Goal: Task Accomplishment & Management: Contribute content

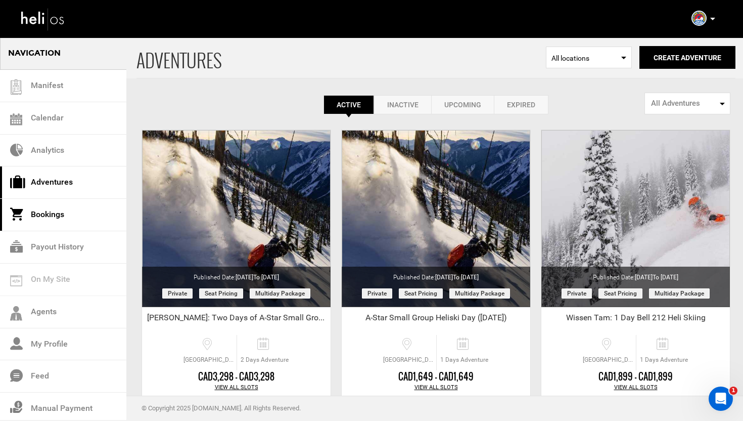
click at [67, 211] on link "Bookings" at bounding box center [63, 215] width 126 height 32
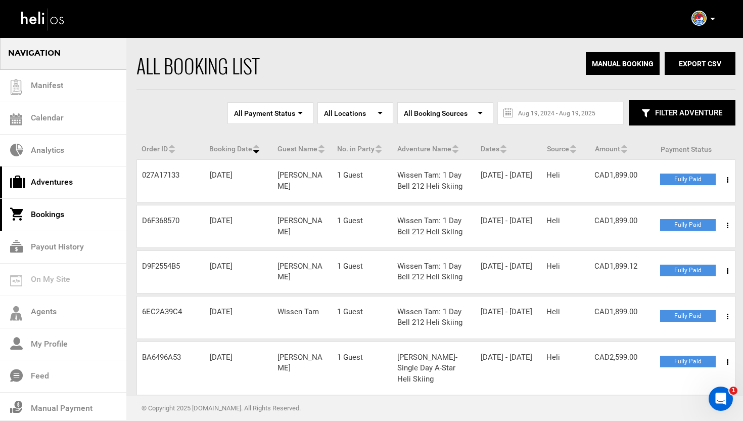
click at [63, 180] on link "Adventures" at bounding box center [63, 182] width 126 height 32
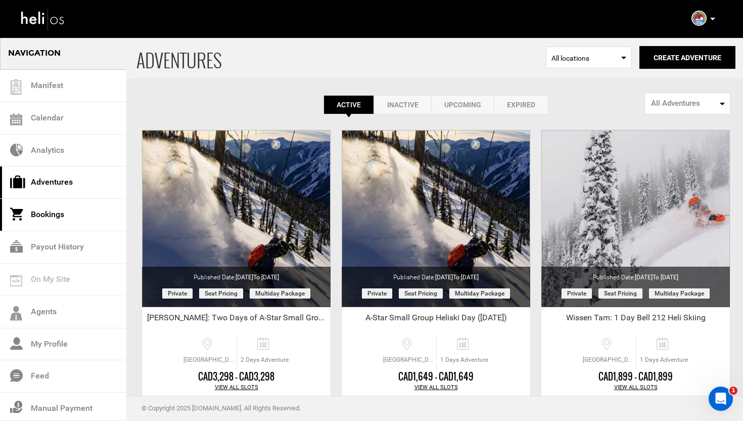
click at [53, 214] on link "Bookings" at bounding box center [63, 215] width 126 height 32
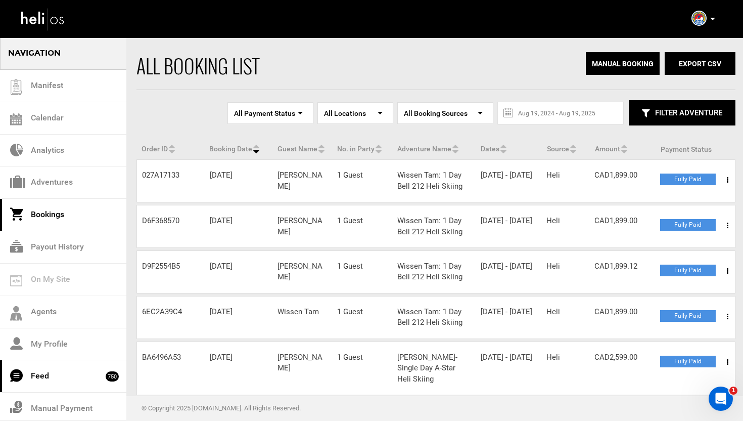
click at [67, 371] on link "Feed 750" at bounding box center [63, 376] width 126 height 32
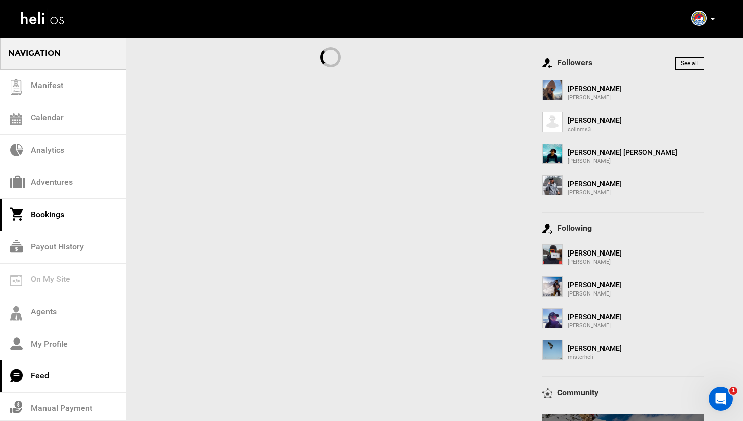
click at [52, 204] on link "Bookings" at bounding box center [63, 215] width 126 height 32
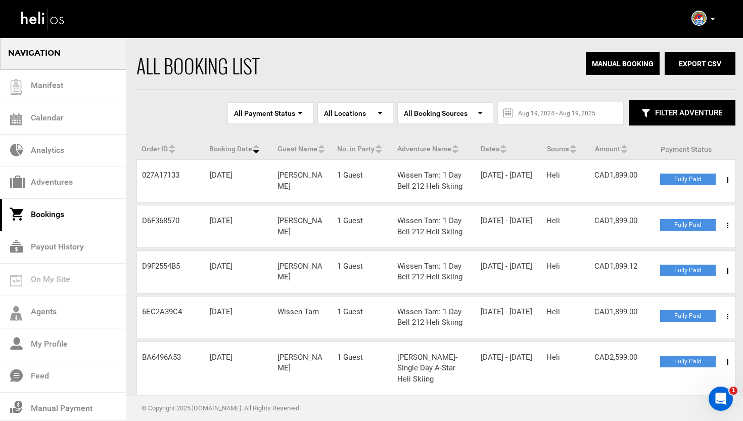
click at [55, 210] on link "Bookings" at bounding box center [63, 215] width 126 height 32
click at [77, 180] on link "Adventures" at bounding box center [63, 182] width 126 height 32
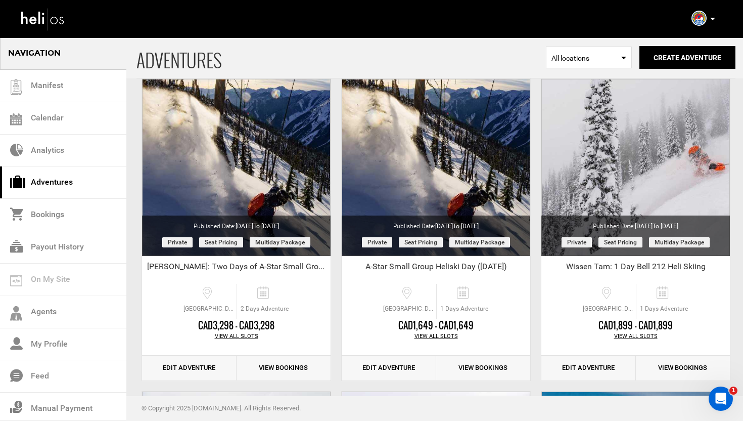
scroll to position [59, 0]
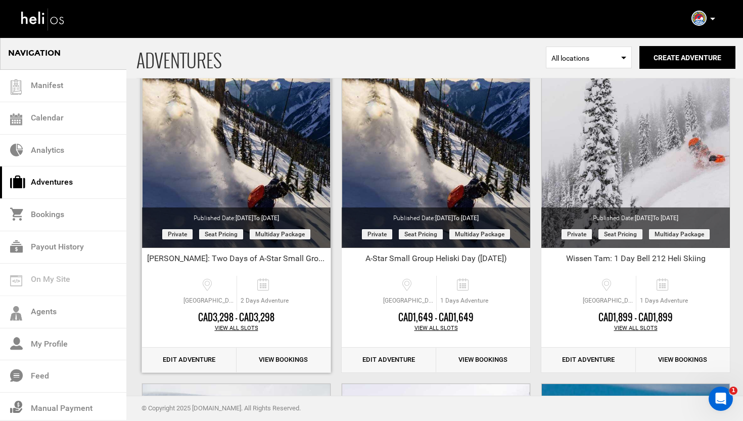
click at [184, 359] on link "Edit Adventure" at bounding box center [189, 359] width 95 height 25
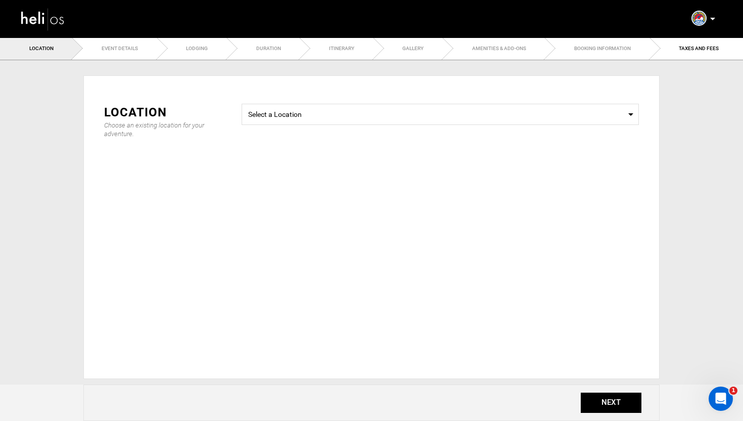
type input "[PERSON_NAME]: Two Days of A-Star Small Group Heliskiing"
checkbox input "true"
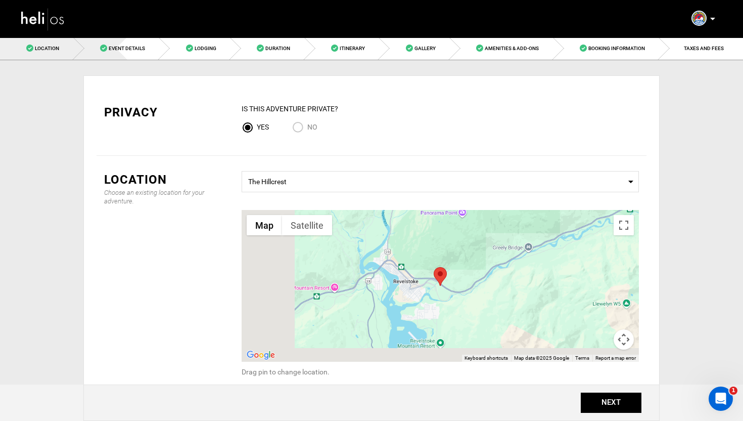
click at [123, 49] on span "Event Details" at bounding box center [127, 49] width 36 height 6
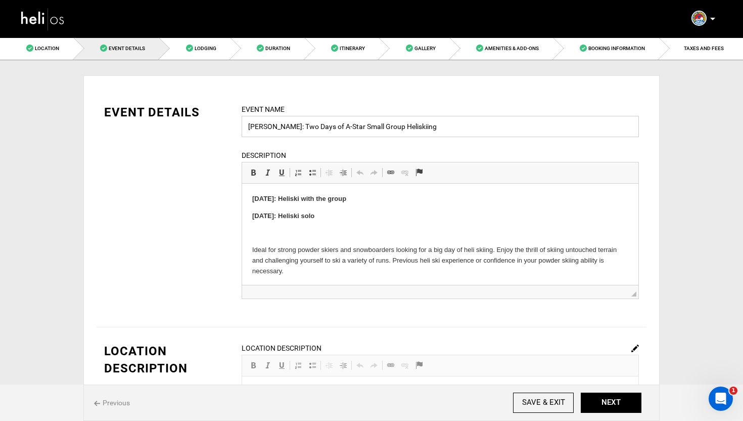
drag, startPoint x: 313, startPoint y: 127, endPoint x: 275, endPoint y: 127, distance: 37.4
click at [275, 127] on input "[PERSON_NAME]: Two Days of A-Star Small Group Heliskiing" at bounding box center [440, 126] width 397 height 21
click at [380, 126] on input "[PERSON_NAME]: A-Star Small Group Heliskiing" at bounding box center [440, 126] width 397 height 21
drag, startPoint x: 378, startPoint y: 201, endPoint x: 247, endPoint y: 199, distance: 131.0
click at [288, 198] on strong "[DATE]: Heliski with the group" at bounding box center [299, 199] width 94 height 8
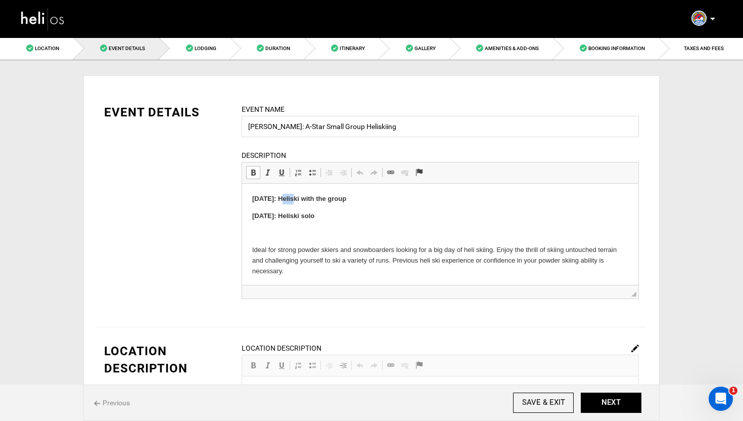
click at [288, 198] on strong "[DATE]: Heliski with the group" at bounding box center [299, 199] width 94 height 8
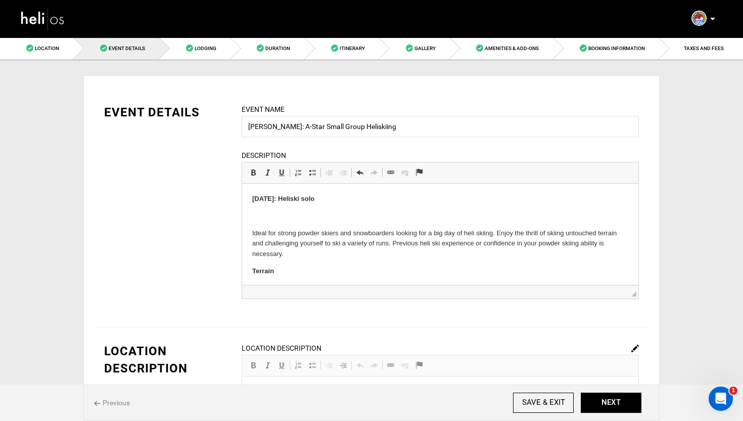
click at [349, 199] on p "​​​​​​​ [DATE]: Heliski solo" at bounding box center [440, 199] width 376 height 11
click at [402, 130] on input "[PERSON_NAME]: A-Star Small Group Heliskiing" at bounding box center [440, 126] width 397 height 21
type input "[PERSON_NAME]: A-Star Small Group Heliskiing ([DATE])"
click at [362, 215] on p at bounding box center [440, 216] width 376 height 11
click at [216, 207] on div "EVENT DETAILS Event Name [PERSON_NAME]: A-Star Small Group Heliskiing ([DATE]) …" at bounding box center [372, 208] width 550 height 208
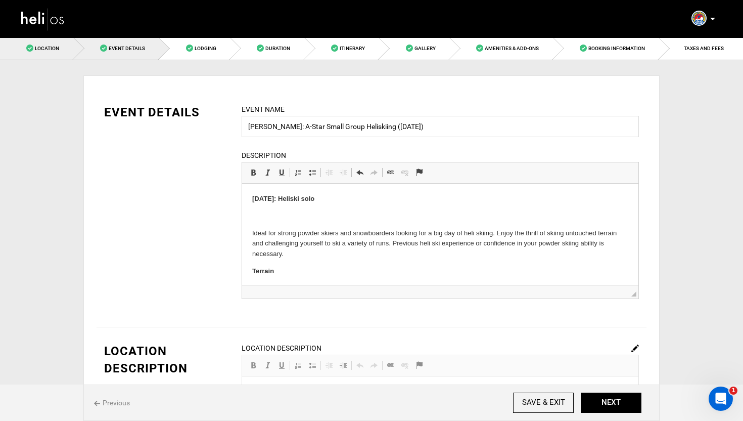
click at [62, 57] on link "Location" at bounding box center [37, 48] width 74 height 23
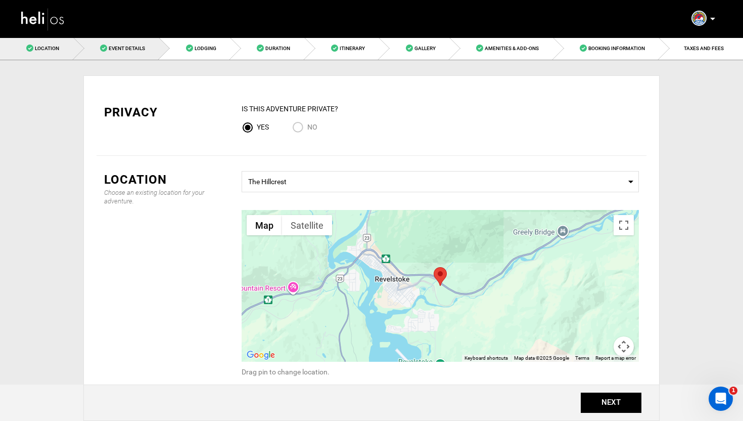
click at [110, 48] on span "Event Details" at bounding box center [127, 49] width 36 height 6
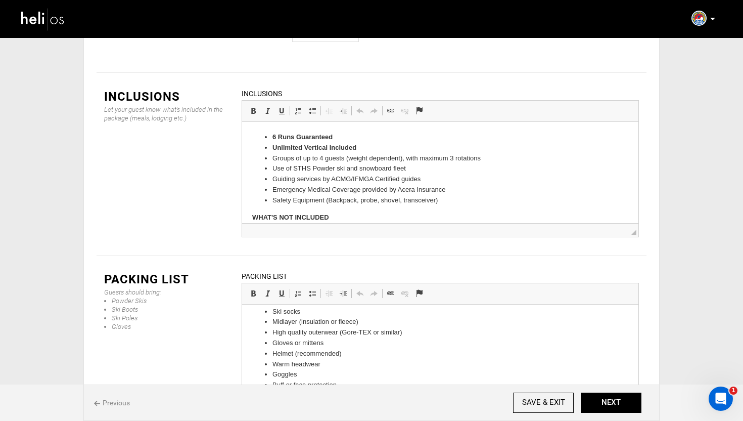
scroll to position [114, 0]
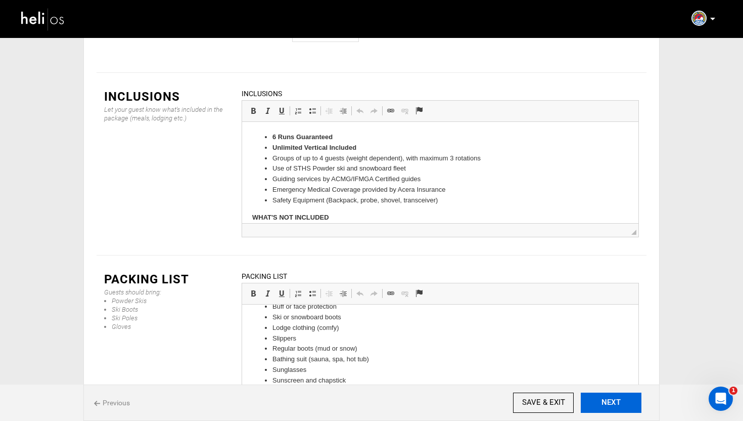
click at [604, 406] on button "NEXT" at bounding box center [611, 402] width 61 height 20
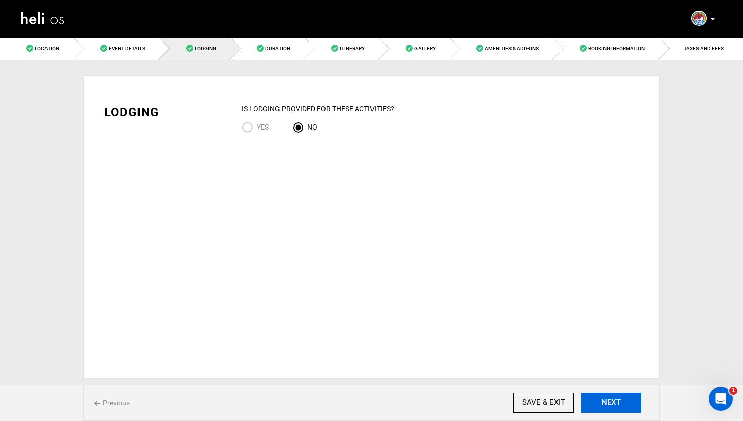
click at [610, 399] on button "NEXT" at bounding box center [611, 402] width 61 height 20
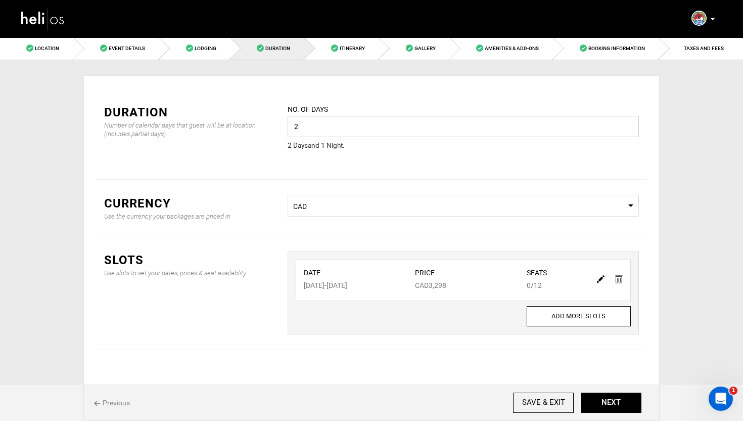
click at [450, 131] on input "2" at bounding box center [463, 126] width 351 height 21
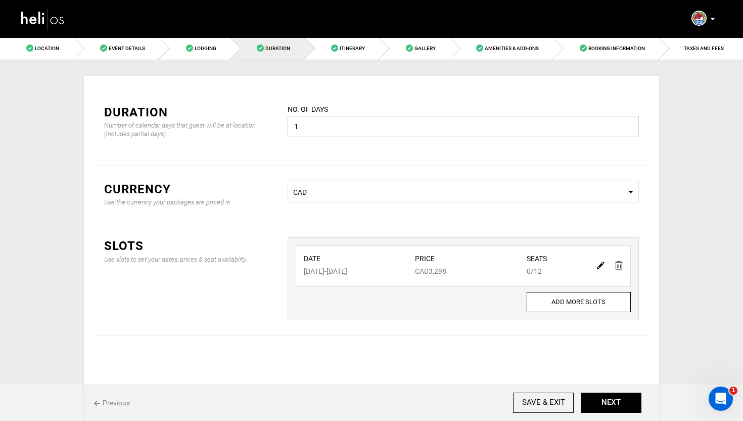
type input "1"
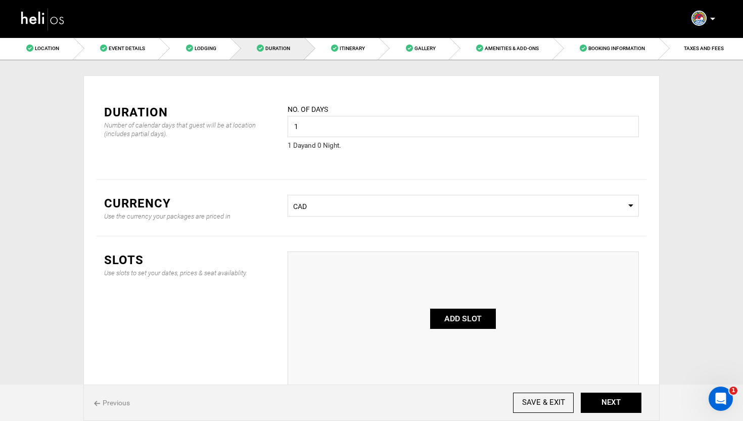
click at [479, 321] on button "ADD SLOT" at bounding box center [463, 318] width 66 height 20
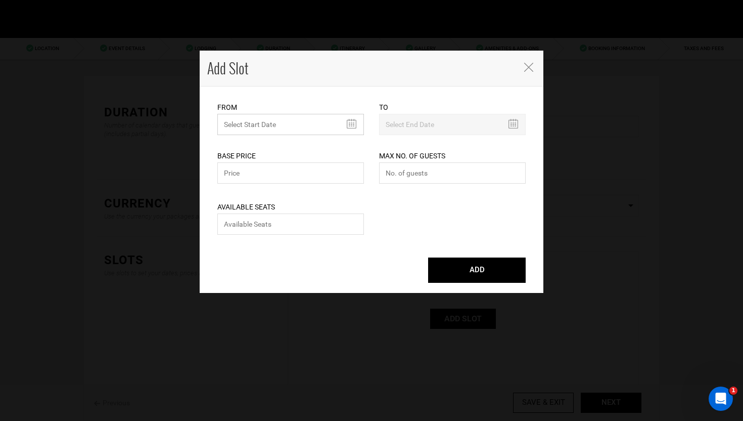
click at [294, 135] on input "text" at bounding box center [290, 124] width 147 height 21
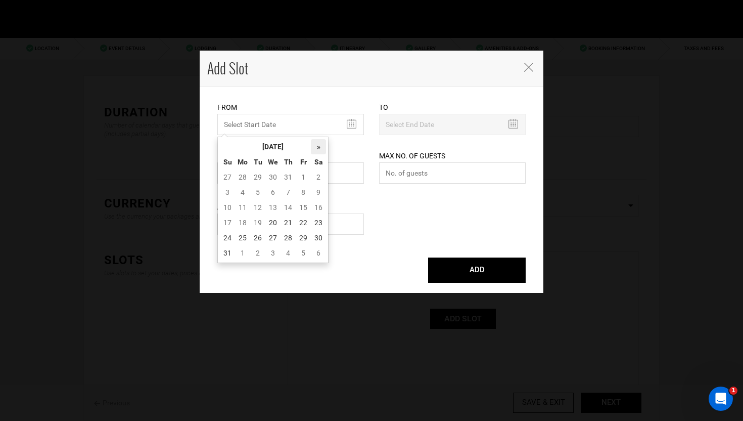
click at [318, 143] on th "»" at bounding box center [318, 146] width 15 height 15
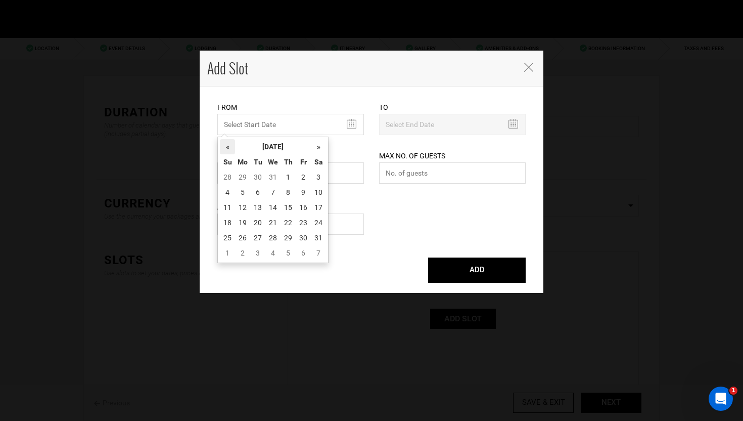
click at [229, 150] on th "«" at bounding box center [227, 146] width 15 height 15
click at [228, 238] on td "28" at bounding box center [227, 237] width 15 height 15
type input "[DATE]"
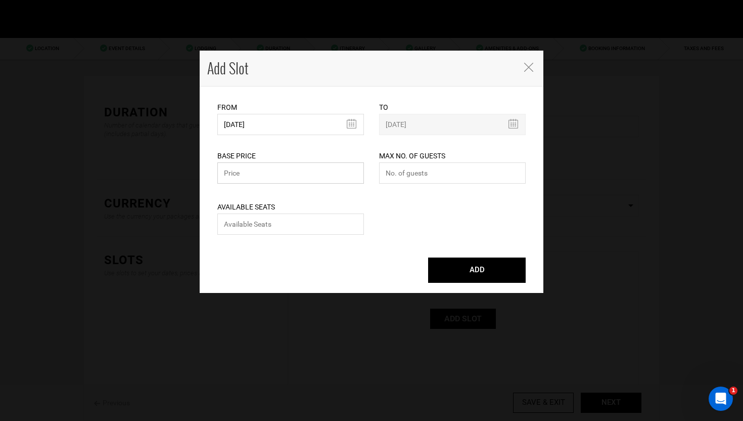
click at [294, 177] on input "text" at bounding box center [290, 172] width 147 height 21
type input "1649"
click at [265, 227] on input "number" at bounding box center [290, 223] width 147 height 21
type input "1"
click at [439, 170] on input "number" at bounding box center [452, 172] width 147 height 21
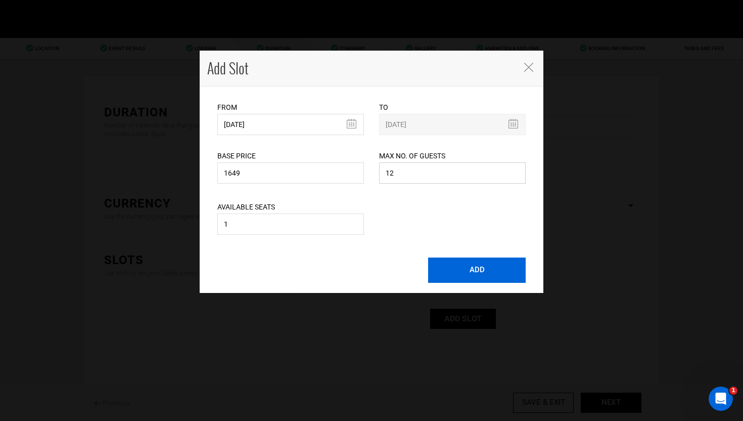
type input "12"
click at [461, 269] on button "ADD" at bounding box center [477, 269] width 98 height 25
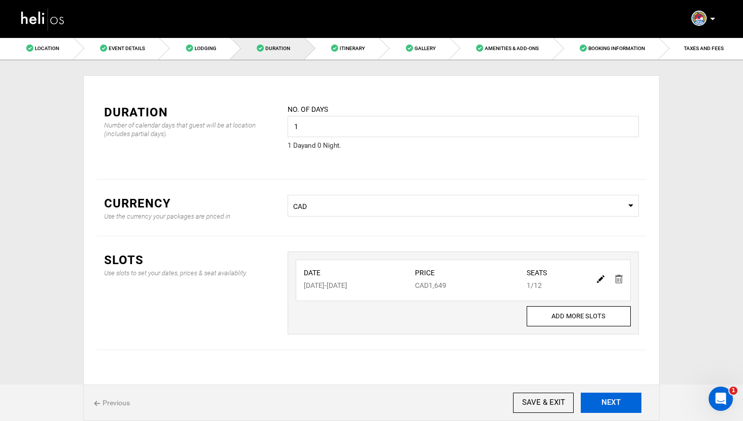
click at [618, 402] on button "NEXT" at bounding box center [611, 402] width 61 height 20
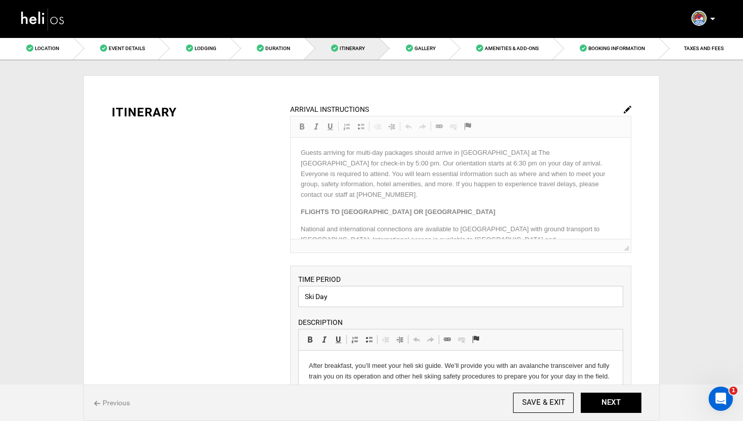
click at [304, 293] on input "Ski Day" at bounding box center [460, 296] width 325 height 21
type input "[DATE] Ski Day"
click at [606, 408] on button "NEXT" at bounding box center [611, 402] width 61 height 20
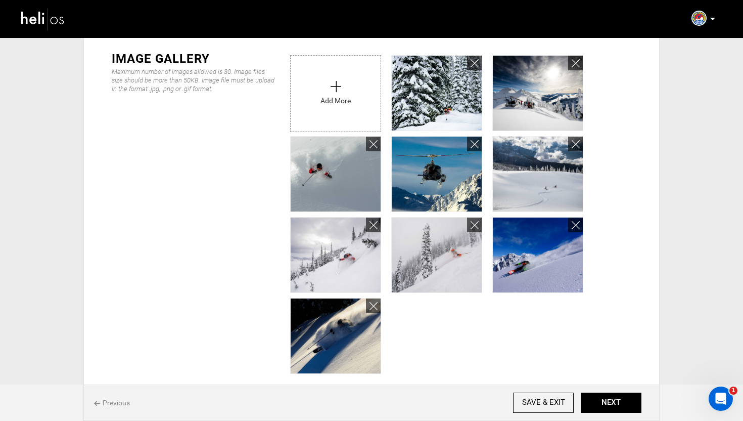
scroll to position [540, 0]
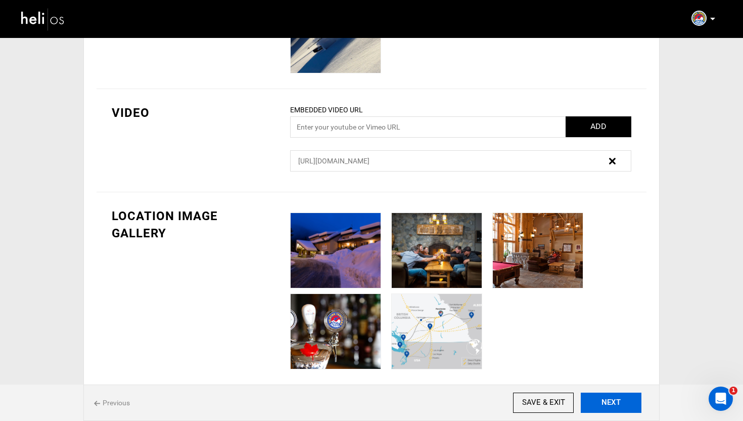
click at [625, 406] on button "NEXT" at bounding box center [611, 402] width 61 height 20
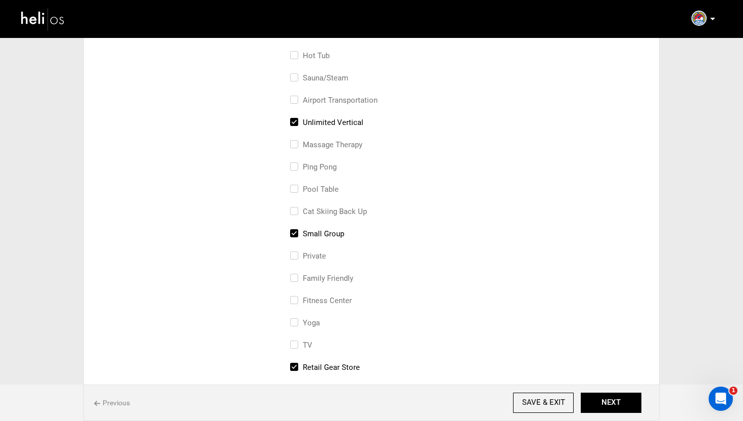
scroll to position [539, 0]
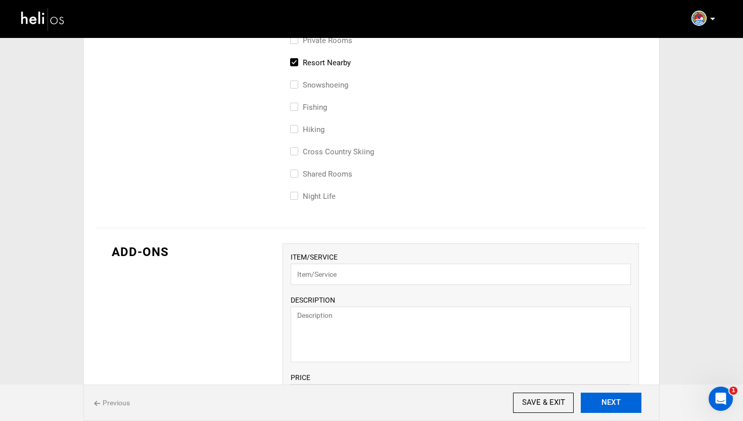
click at [618, 405] on button "NEXT" at bounding box center [611, 402] width 61 height 20
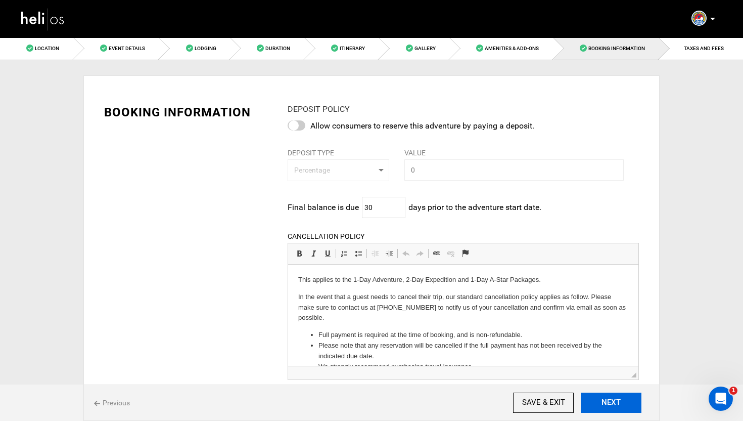
click at [624, 401] on button "NEXT" at bounding box center [611, 402] width 61 height 20
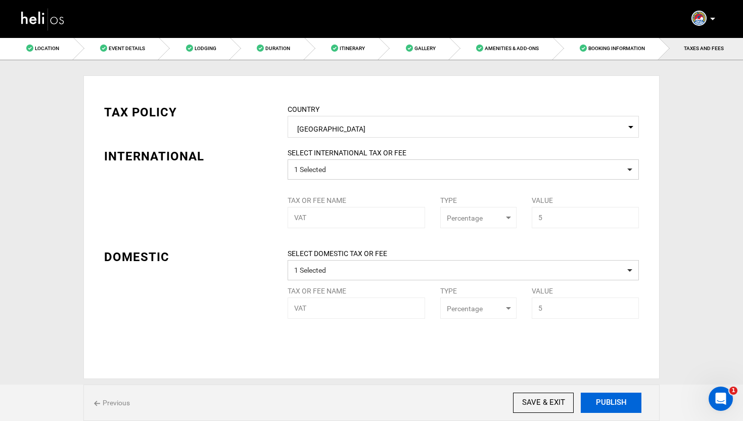
click at [624, 401] on button "PUBLISH" at bounding box center [611, 402] width 61 height 20
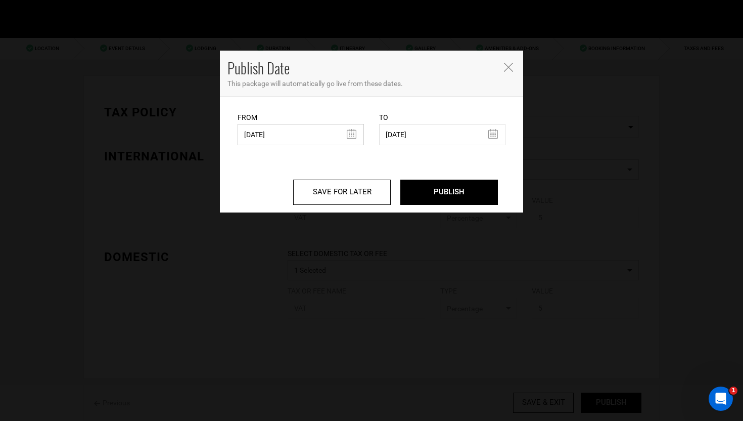
click at [318, 135] on input "[DATE]" at bounding box center [301, 134] width 126 height 21
click at [456, 192] on input "PUBLISH" at bounding box center [450, 192] width 98 height 25
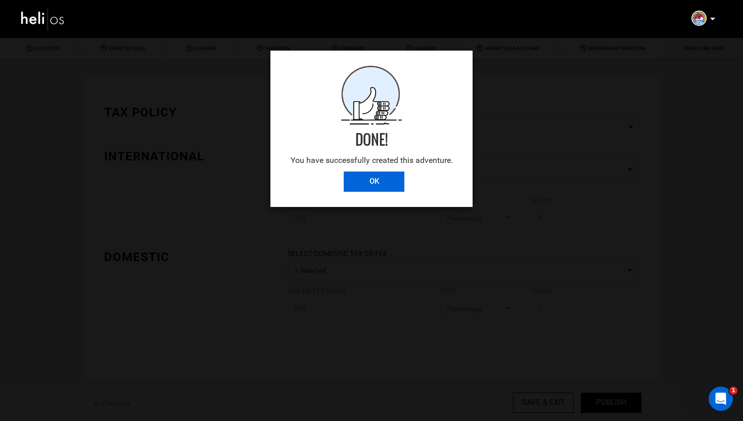
click at [393, 175] on input "OK" at bounding box center [374, 181] width 61 height 20
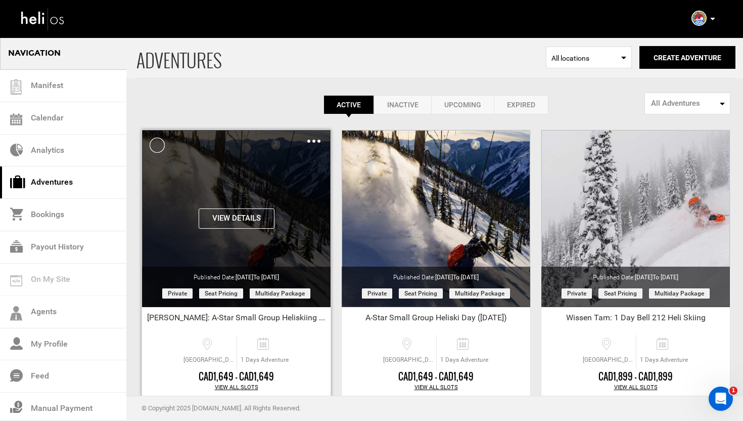
click at [315, 140] on img at bounding box center [313, 141] width 13 height 3
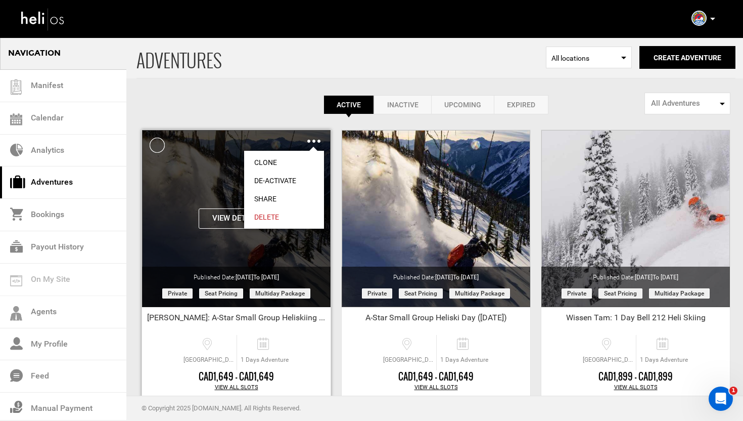
click at [278, 198] on link "Share" at bounding box center [284, 199] width 80 height 18
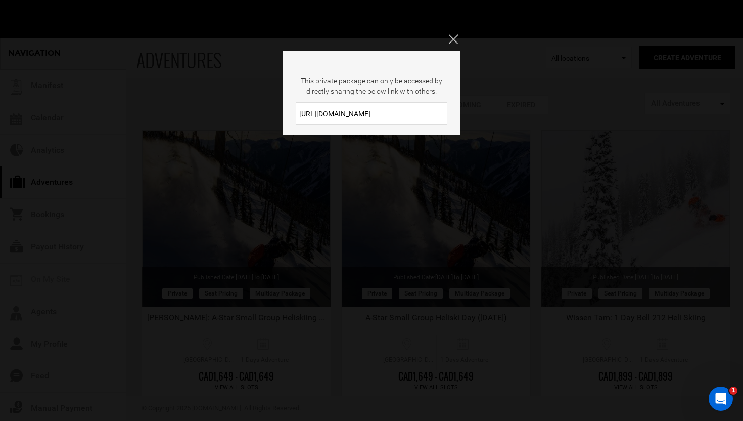
click at [388, 110] on input "[URL][DOMAIN_NAME]" at bounding box center [372, 113] width 152 height 23
click at [458, 40] on icon "Close" at bounding box center [453, 38] width 9 height 9
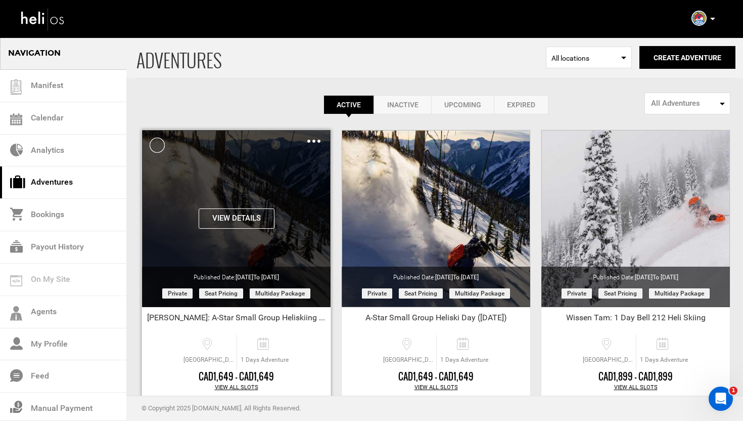
click at [314, 139] on div "Clone De-Activate Share Delete" at bounding box center [313, 141] width 13 height 12
click at [312, 142] on img at bounding box center [313, 141] width 13 height 3
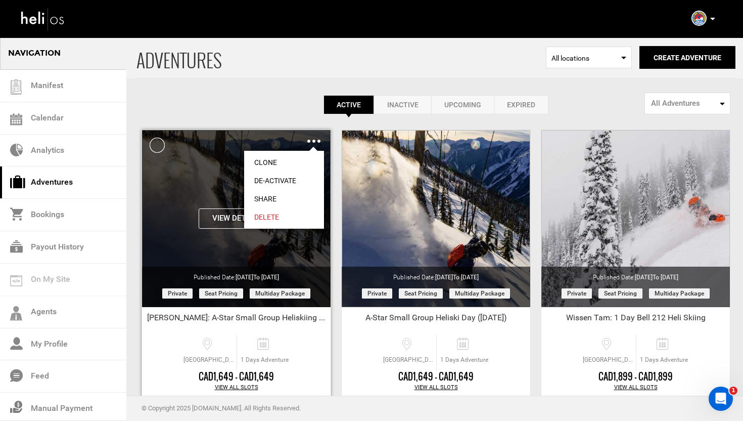
click at [263, 199] on link "Share" at bounding box center [284, 199] width 80 height 18
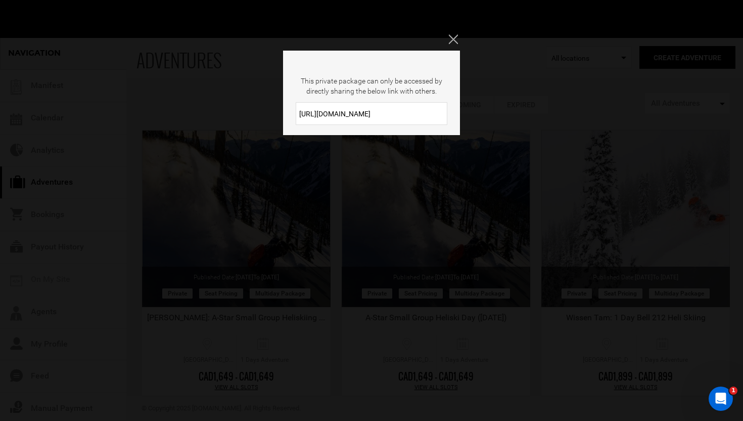
click at [364, 114] on input "[URL][DOMAIN_NAME]" at bounding box center [372, 113] width 152 height 23
click at [451, 37] on icon "Close" at bounding box center [453, 38] width 9 height 9
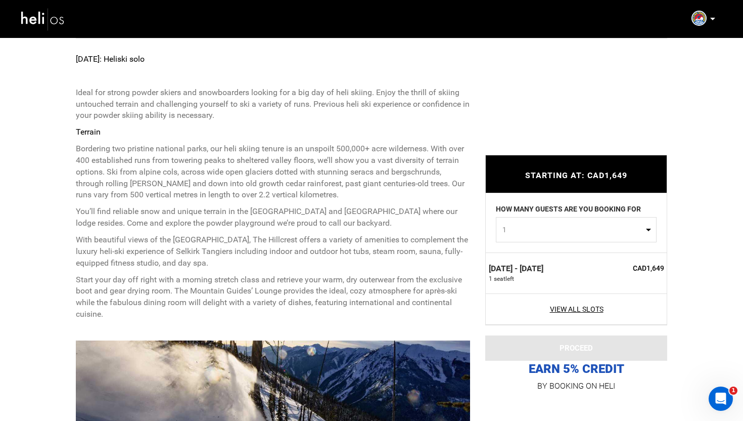
scroll to position [434, 0]
